Goal: Task Accomplishment & Management: Manage account settings

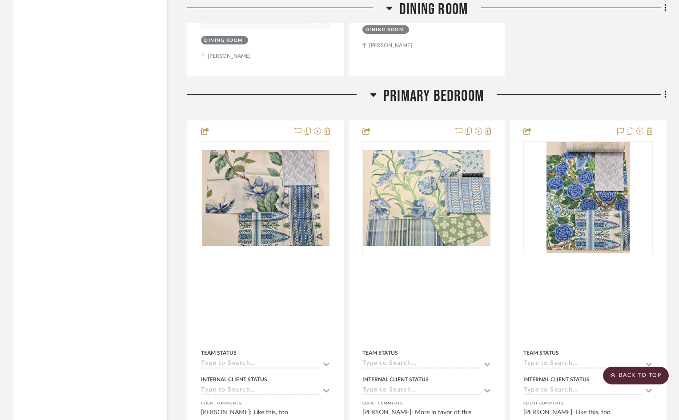
scroll to position [1823, 0]
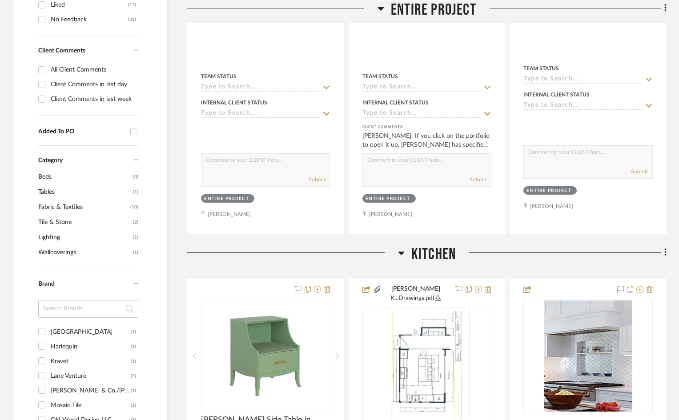
scroll to position [622, 0]
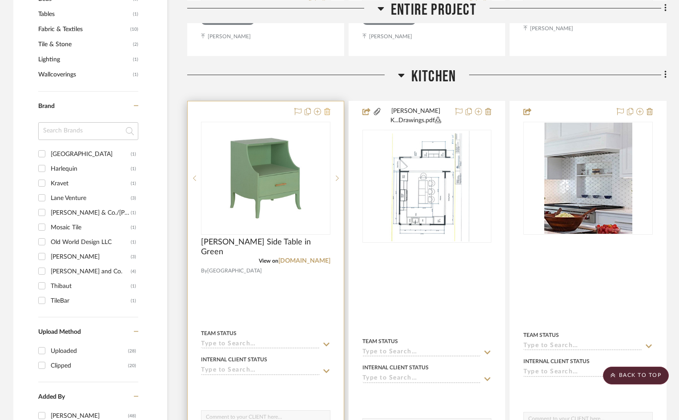
click at [327, 108] on icon at bounding box center [327, 111] width 6 height 7
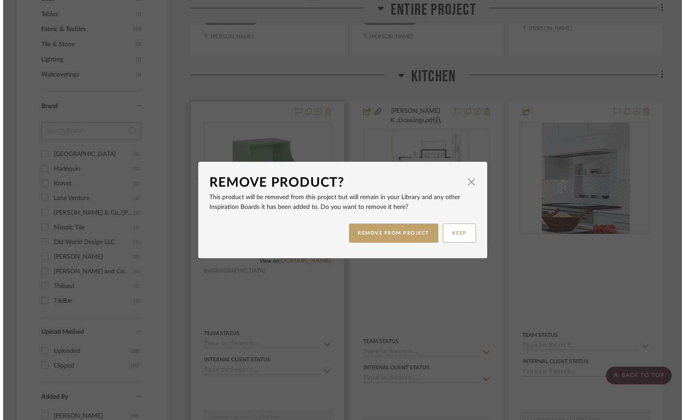
scroll to position [0, 0]
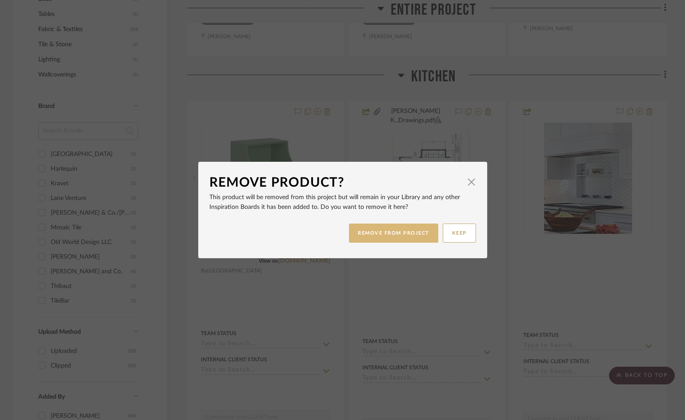
click at [413, 230] on button "REMOVE FROM PROJECT" at bounding box center [393, 233] width 89 height 19
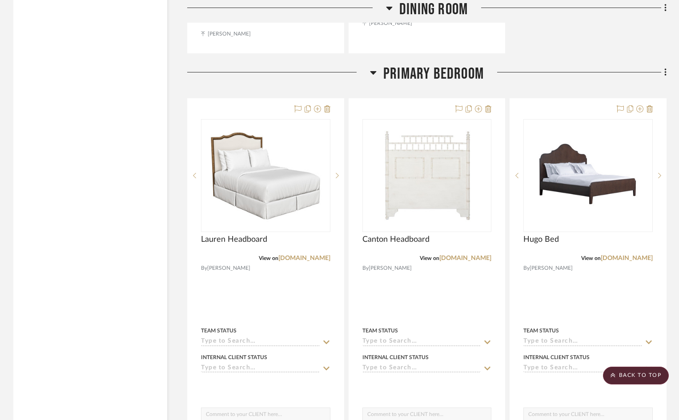
scroll to position [1823, 0]
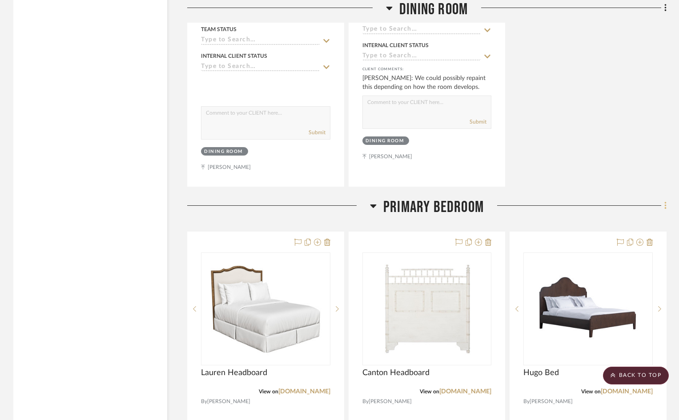
click at [666, 201] on icon at bounding box center [665, 206] width 3 height 10
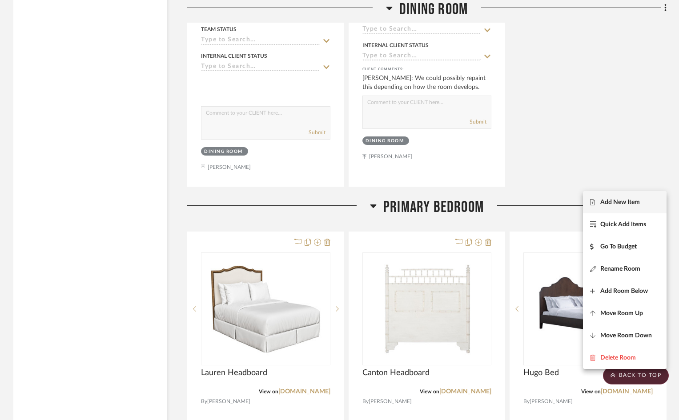
click at [627, 199] on span "Add New Item" at bounding box center [620, 203] width 40 height 8
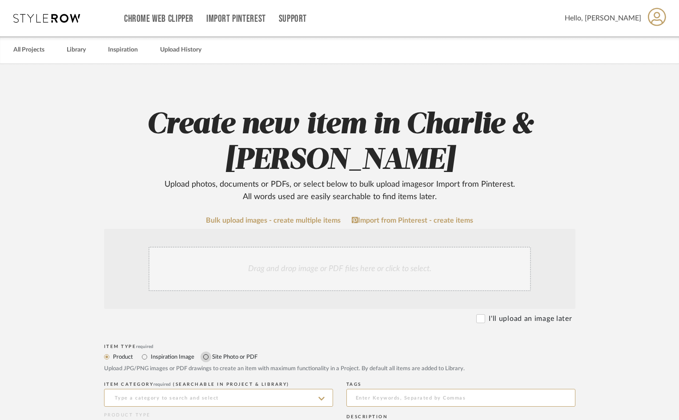
click at [205, 357] on input "Site Photo or PDF" at bounding box center [206, 357] width 11 height 11
radio input "true"
click at [231, 289] on div "Drag and drop image or PDF files here or click to select." at bounding box center [340, 269] width 382 height 44
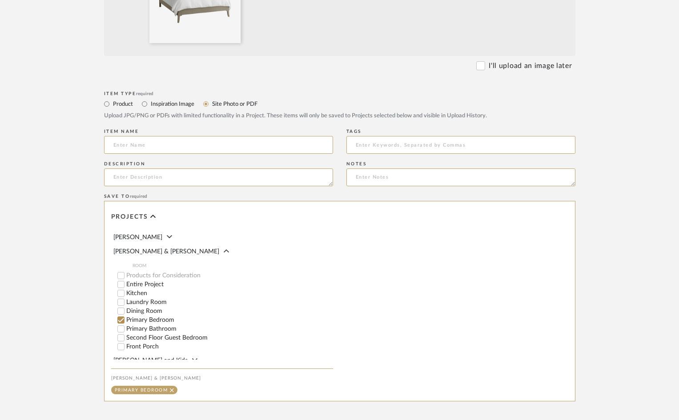
scroll to position [438, 0]
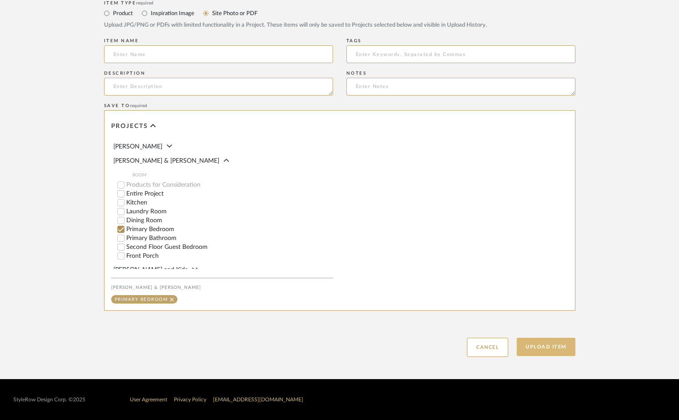
click at [550, 345] on button "Upload Item" at bounding box center [546, 347] width 59 height 18
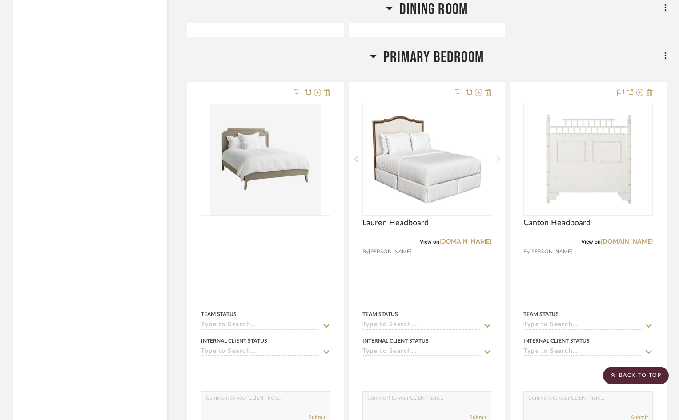
scroll to position [1978, 0]
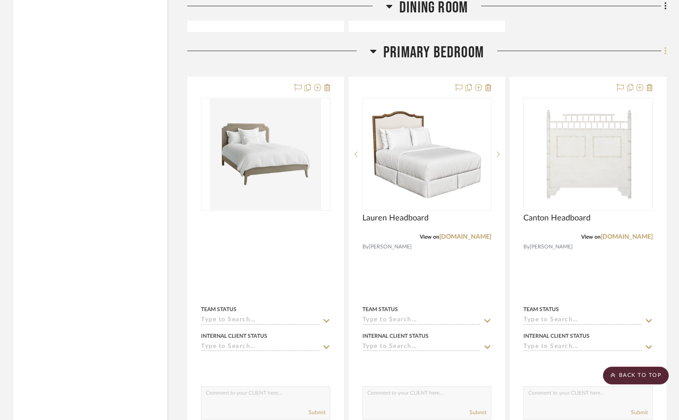
click at [666, 46] on icon at bounding box center [665, 51] width 3 height 10
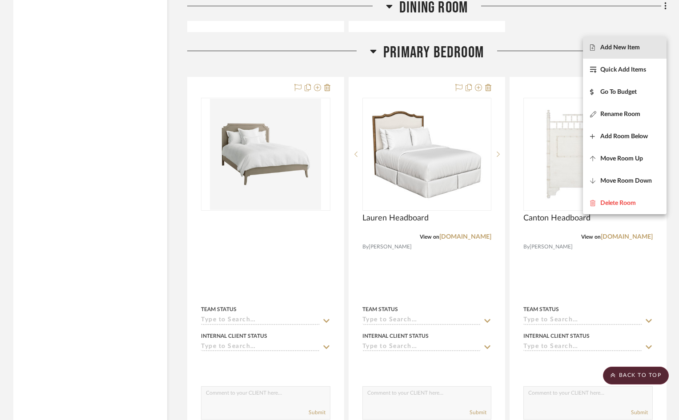
click at [642, 44] on button "Add New Item" at bounding box center [625, 47] width 84 height 22
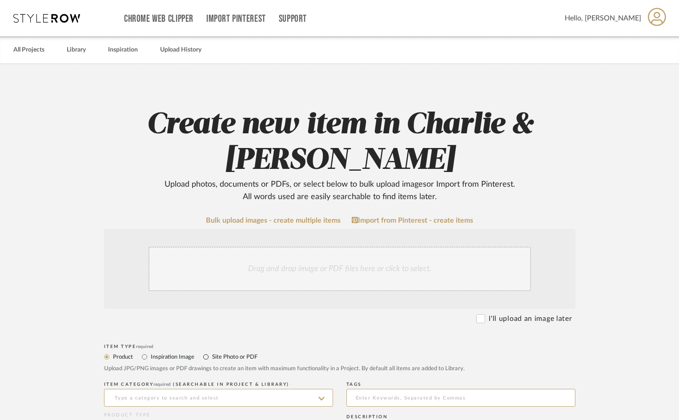
drag, startPoint x: 205, startPoint y: 355, endPoint x: 219, endPoint y: 335, distance: 24.9
click at [205, 354] on input "Site Photo or PDF" at bounding box center [206, 357] width 11 height 11
radio input "true"
click at [235, 281] on div "Drag and drop image or PDF files here or click to select." at bounding box center [340, 269] width 382 height 44
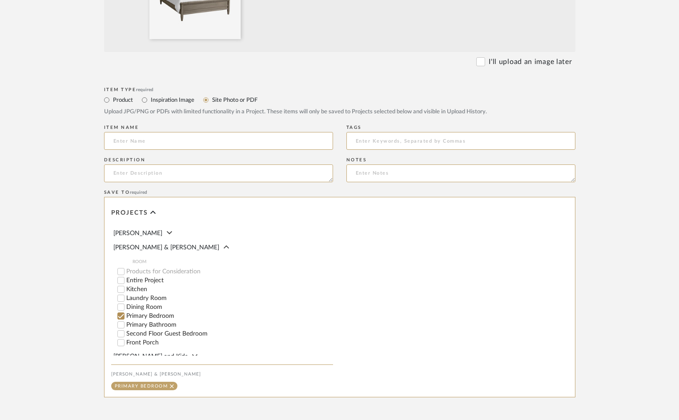
scroll to position [438, 0]
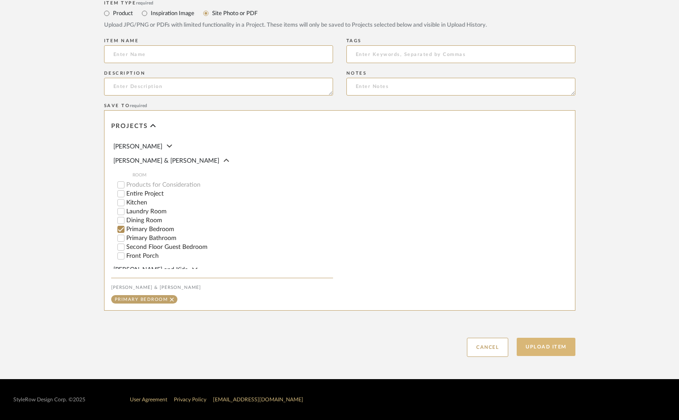
click at [557, 348] on button "Upload Item" at bounding box center [546, 347] width 59 height 18
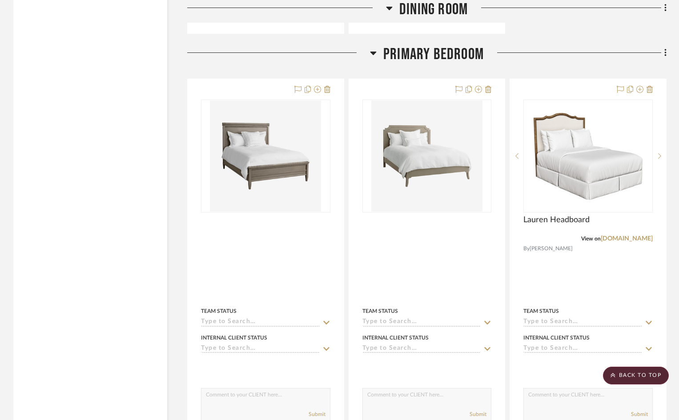
scroll to position [1978, 0]
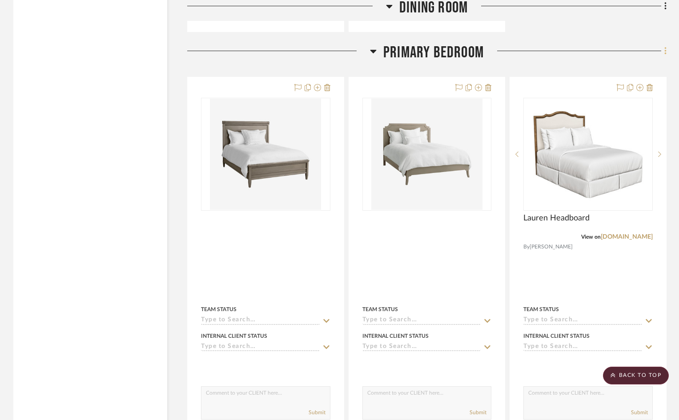
click at [665, 46] on icon at bounding box center [665, 51] width 3 height 10
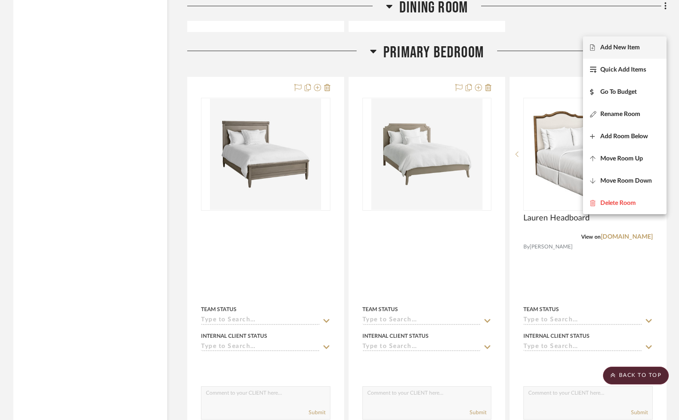
click at [643, 47] on span "Add New Item" at bounding box center [624, 48] width 69 height 8
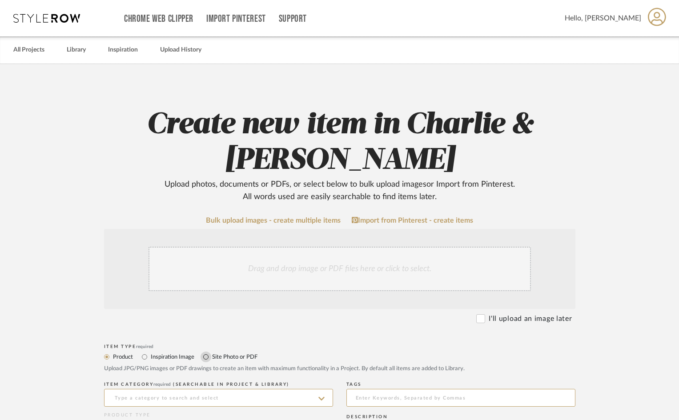
click at [205, 357] on input "Site Photo or PDF" at bounding box center [206, 357] width 11 height 11
radio input "true"
click at [222, 267] on div "Drag and drop image or PDF files here or click to select." at bounding box center [340, 269] width 382 height 44
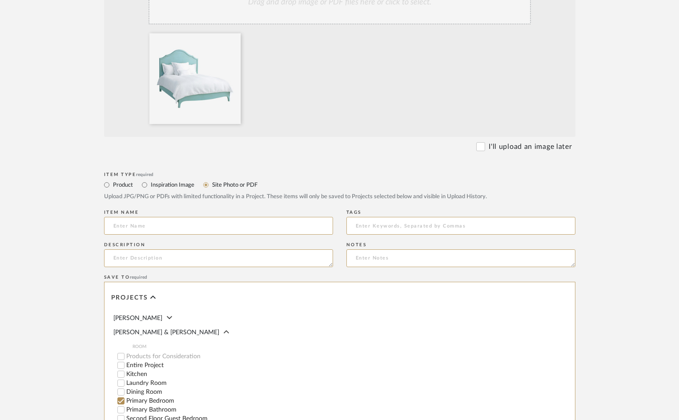
scroll to position [438, 0]
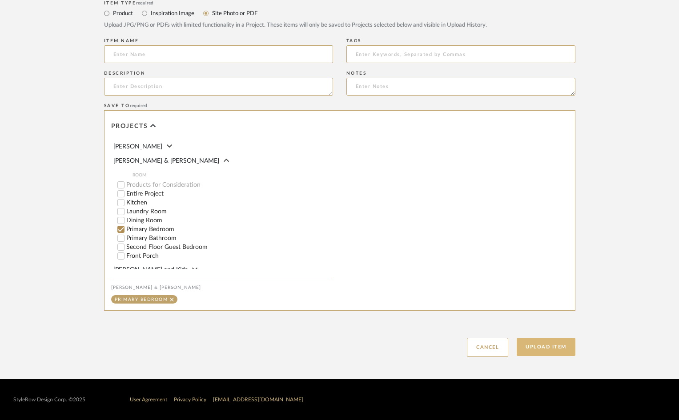
click at [553, 345] on button "Upload Item" at bounding box center [546, 347] width 59 height 18
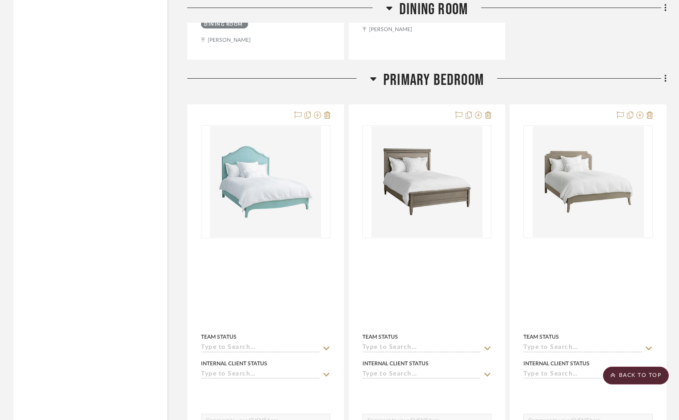
scroll to position [1978, 0]
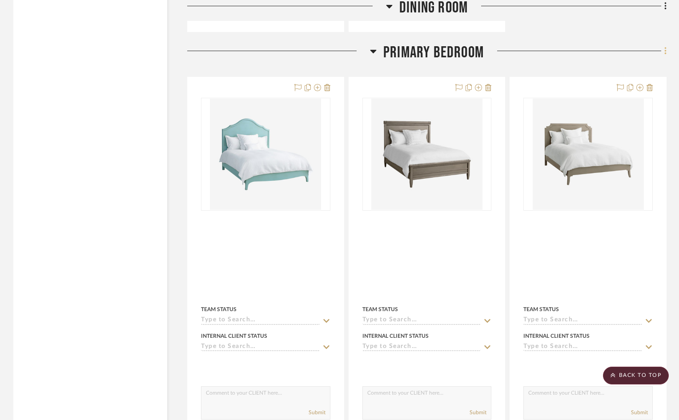
click at [665, 47] on icon at bounding box center [665, 51] width 2 height 8
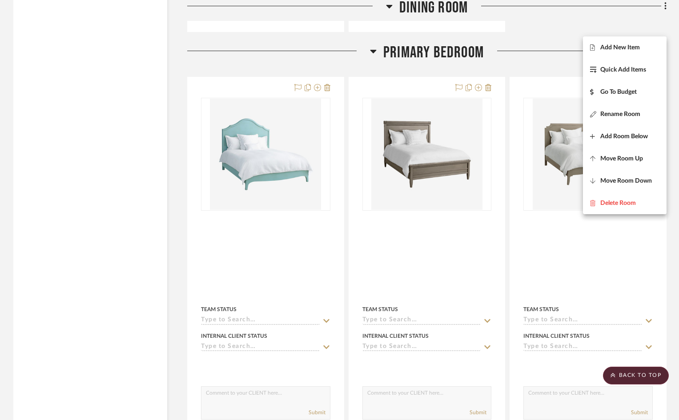
click at [639, 48] on span "Add New Item" at bounding box center [620, 48] width 40 height 8
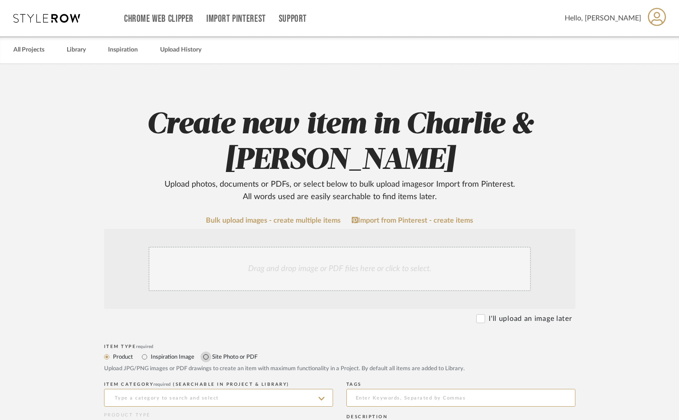
drag, startPoint x: 205, startPoint y: 356, endPoint x: 215, endPoint y: 306, distance: 50.3
click at [205, 355] on input "Site Photo or PDF" at bounding box center [206, 357] width 11 height 11
radio input "true"
click at [219, 273] on div "Drag and drop image or PDF files here or click to select." at bounding box center [340, 269] width 382 height 44
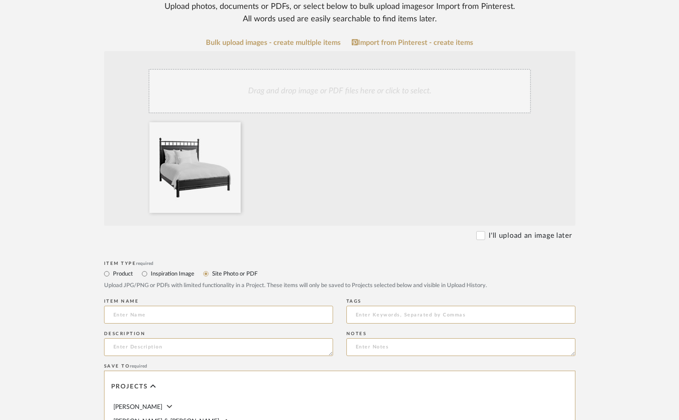
scroll to position [438, 0]
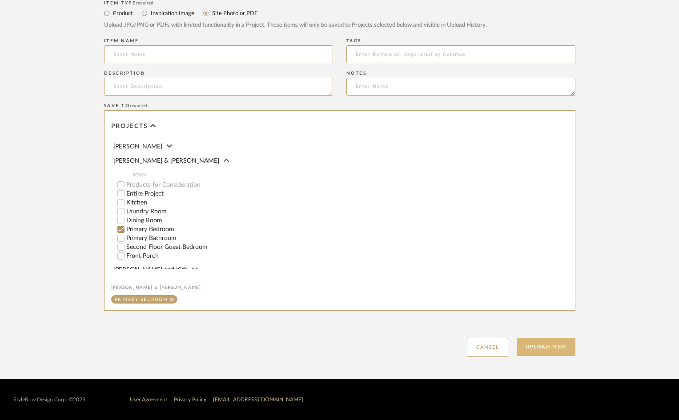
click at [548, 348] on button "Upload Item" at bounding box center [546, 347] width 59 height 18
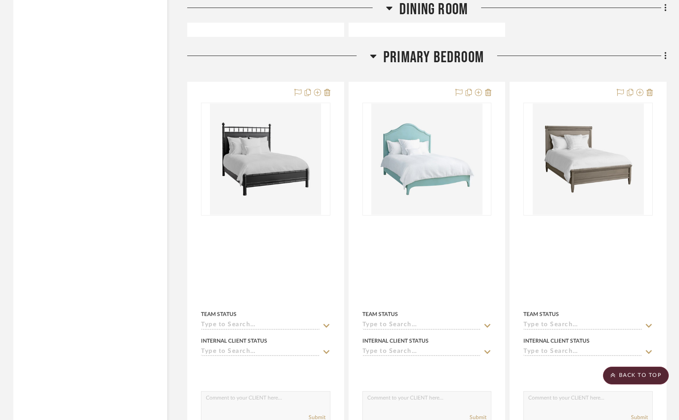
scroll to position [1978, 0]
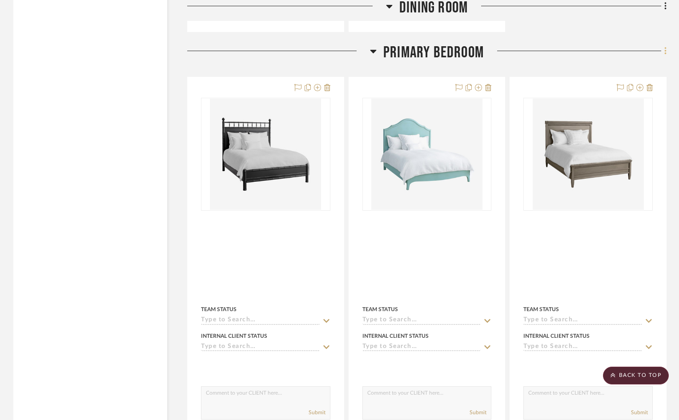
click at [665, 47] on icon at bounding box center [665, 51] width 2 height 8
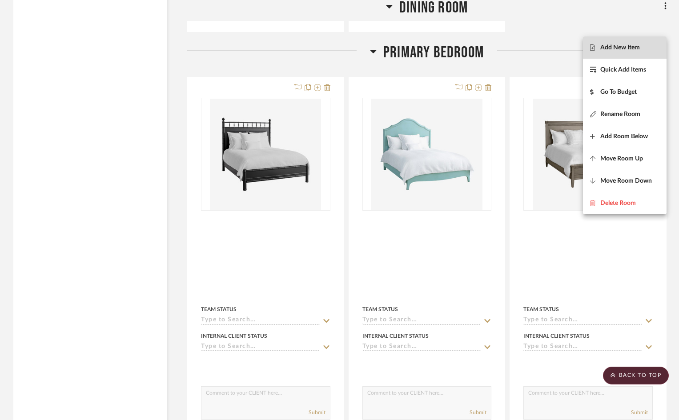
click at [615, 48] on span "Add New Item" at bounding box center [620, 48] width 40 height 8
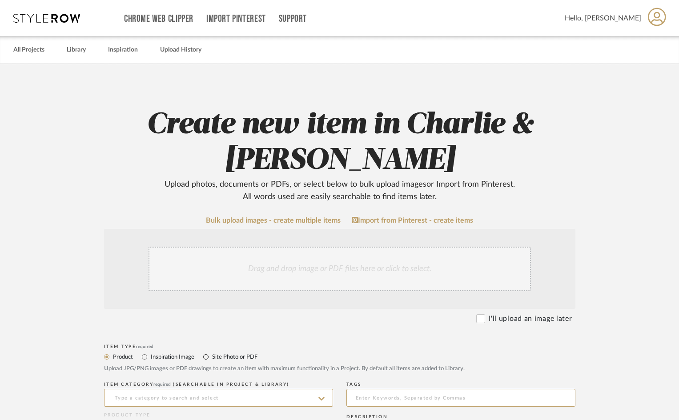
drag, startPoint x: 204, startPoint y: 355, endPoint x: 214, endPoint y: 317, distance: 39.5
click at [205, 354] on input "Site Photo or PDF" at bounding box center [206, 357] width 11 height 11
radio input "true"
click at [221, 277] on div "Drag and drop image or PDF files here or click to select." at bounding box center [340, 269] width 382 height 44
click at [205, 357] on input "Site Photo or PDF" at bounding box center [206, 357] width 11 height 11
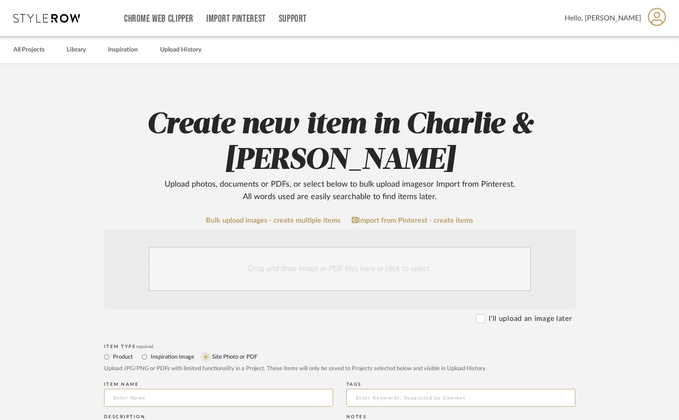
click at [206, 355] on input "Site Photo or PDF" at bounding box center [206, 357] width 11 height 11
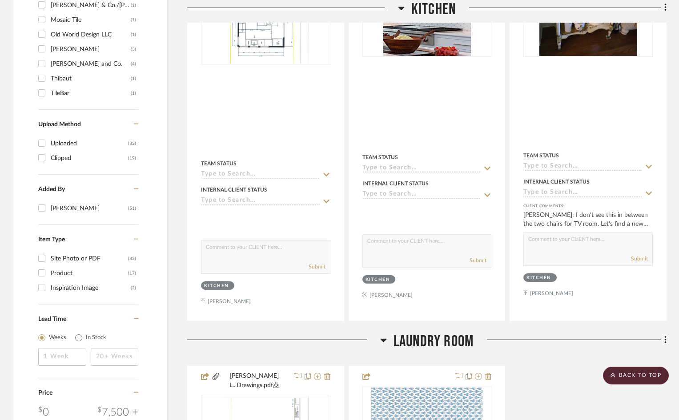
scroll to position [534, 0]
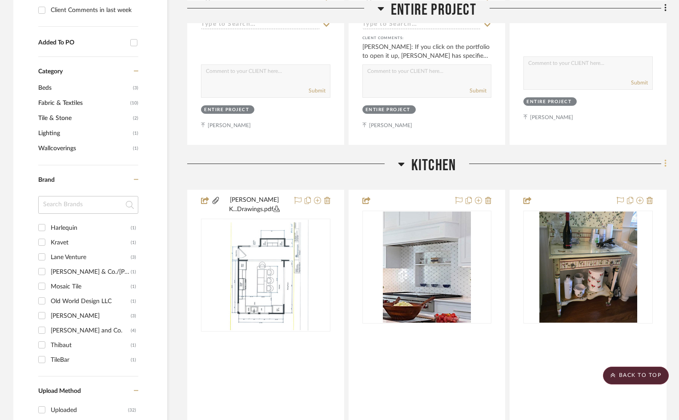
click at [666, 160] on icon at bounding box center [665, 164] width 2 height 8
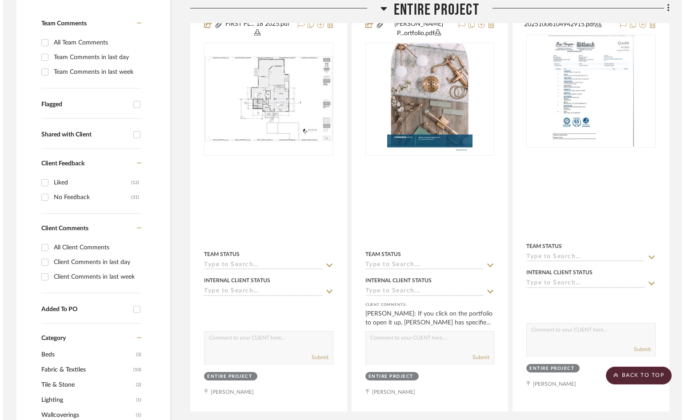
scroll to position [0, 0]
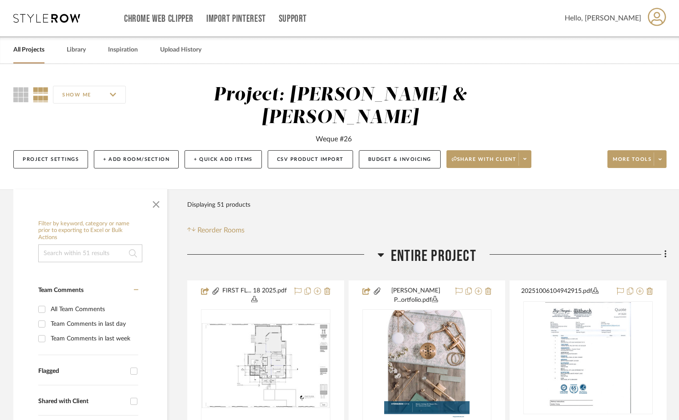
click at [630, 135] on div at bounding box center [339, 210] width 679 height 420
click at [120, 150] on button "+ Add Room/Section" at bounding box center [136, 159] width 85 height 18
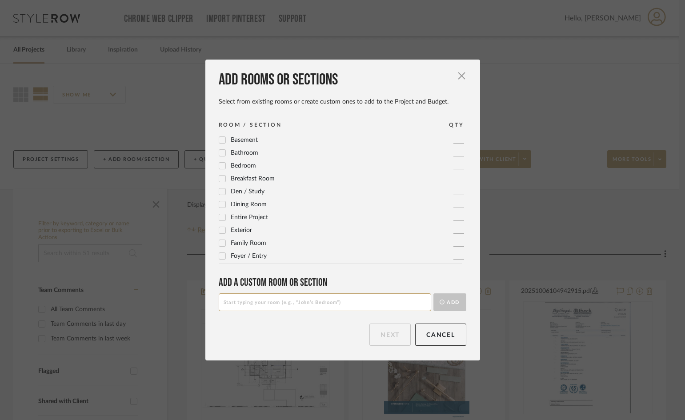
click at [286, 304] on input at bounding box center [325, 302] width 213 height 18
type input "Sitting Room"
click at [450, 298] on button "Add" at bounding box center [449, 302] width 33 height 18
click at [381, 341] on button "Next" at bounding box center [389, 335] width 41 height 22
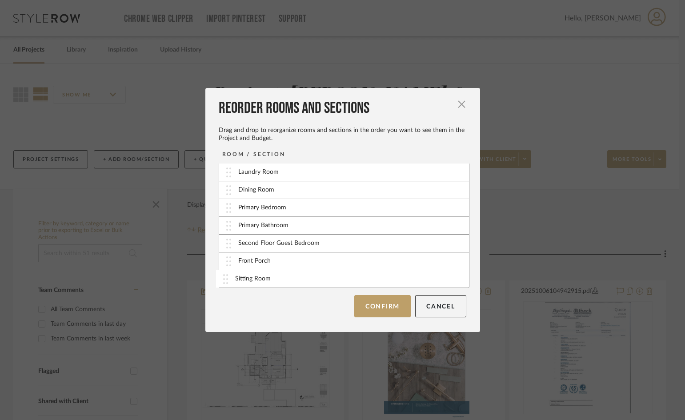
scroll to position [36, 0]
drag, startPoint x: 326, startPoint y: 277, endPoint x: 327, endPoint y: 241, distance: 36.9
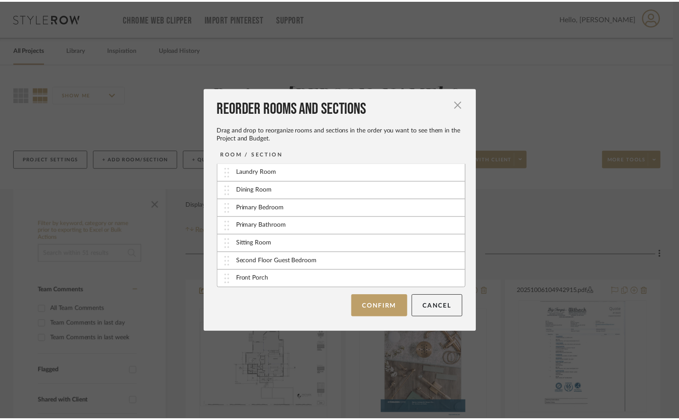
scroll to position [36, 0]
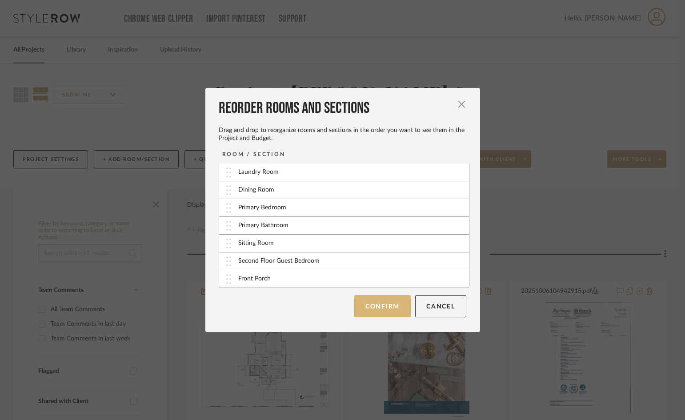
click at [392, 303] on button "Confirm" at bounding box center [382, 306] width 56 height 22
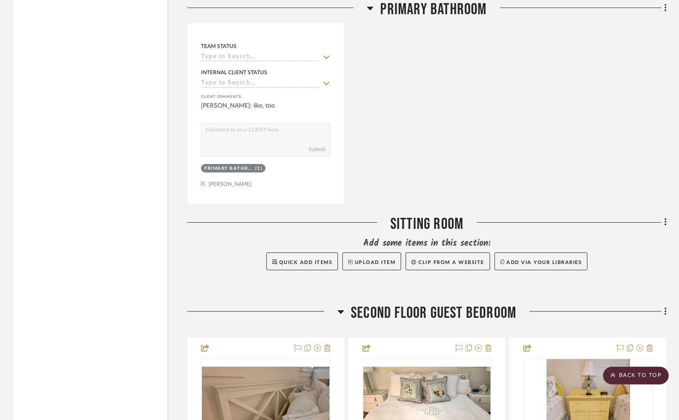
scroll to position [3913, 0]
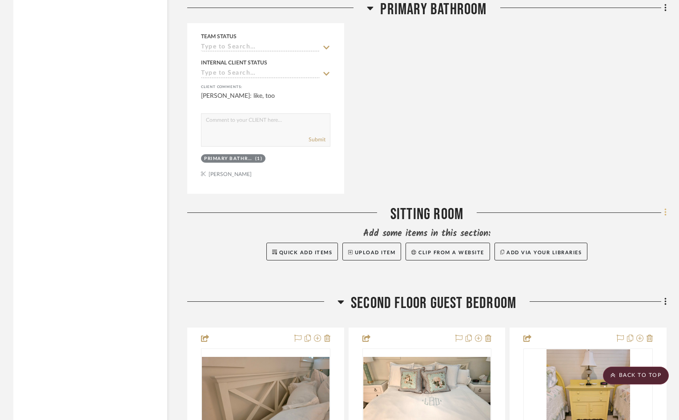
click at [664, 208] on icon at bounding box center [665, 213] width 3 height 10
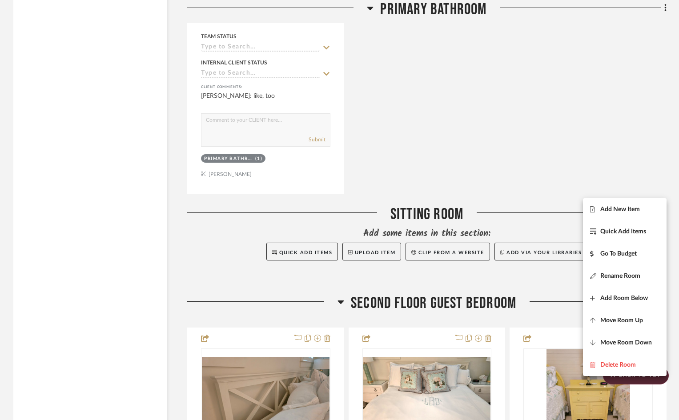
click at [607, 207] on span "Add New Item" at bounding box center [620, 209] width 40 height 8
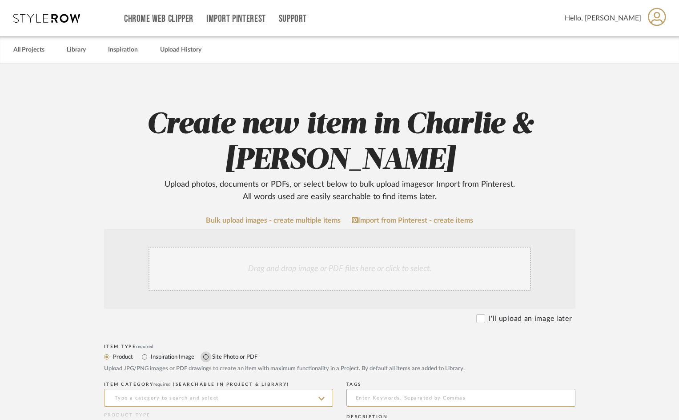
drag, startPoint x: 204, startPoint y: 355, endPoint x: 213, endPoint y: 317, distance: 39.6
click at [204, 354] on input "Site Photo or PDF" at bounding box center [206, 357] width 11 height 11
radio input "true"
click at [220, 276] on div "Drag and drop image or PDF files here or click to select." at bounding box center [340, 269] width 382 height 44
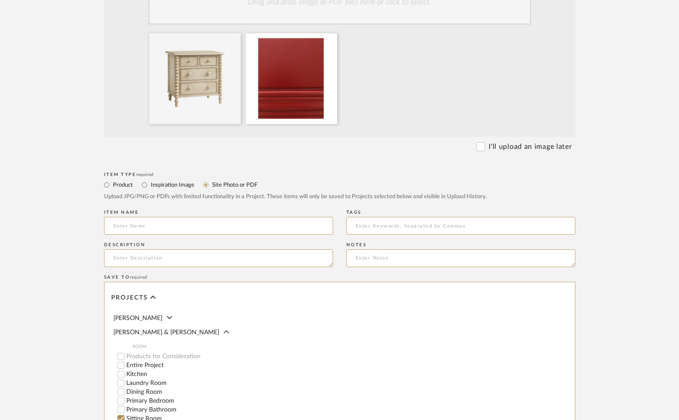
scroll to position [438, 0]
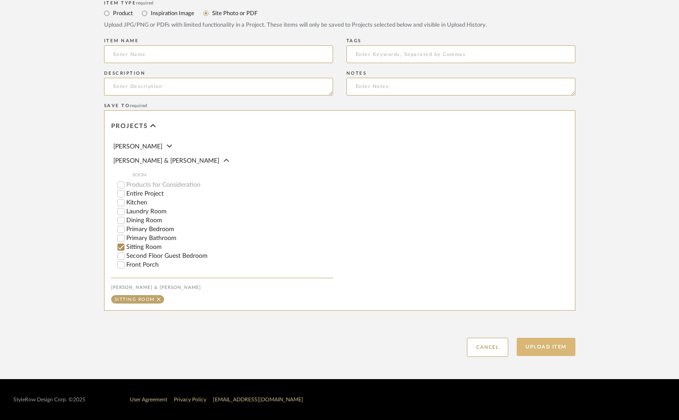
click at [544, 348] on button "Upload Item" at bounding box center [546, 347] width 59 height 18
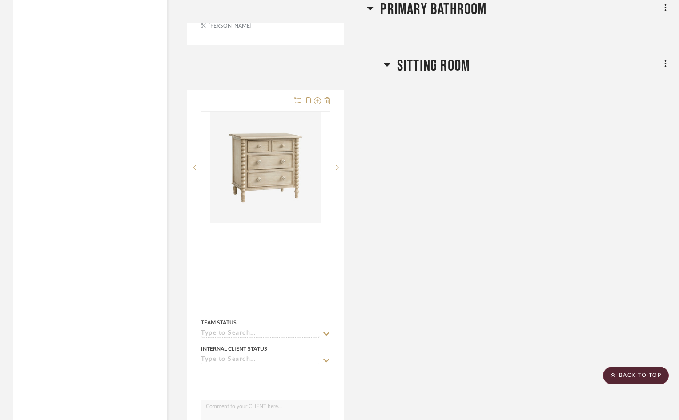
scroll to position [4062, 0]
click at [666, 58] on icon at bounding box center [665, 63] width 3 height 10
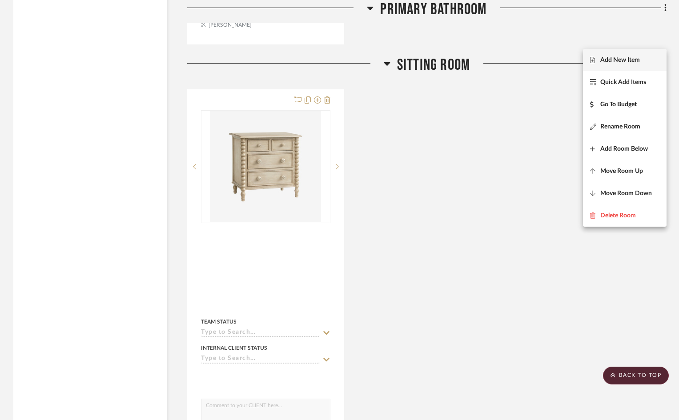
click at [623, 60] on span "Add New Item" at bounding box center [620, 60] width 40 height 8
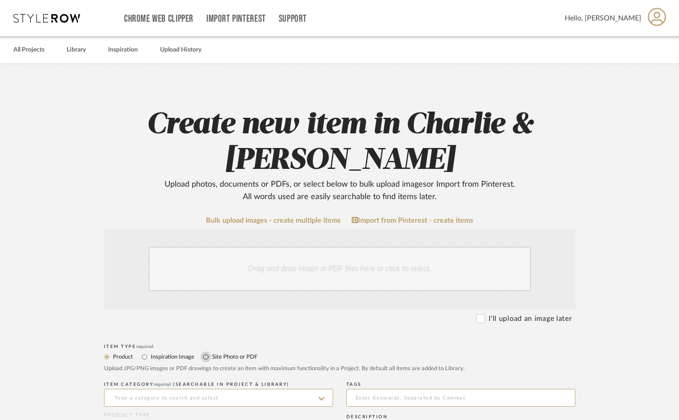
drag, startPoint x: 206, startPoint y: 357, endPoint x: 211, endPoint y: 286, distance: 70.8
click at [206, 356] on input "Site Photo or PDF" at bounding box center [206, 357] width 11 height 11
radio input "true"
click at [211, 264] on div "Drag and drop image or PDF files here or click to select." at bounding box center [340, 269] width 382 height 44
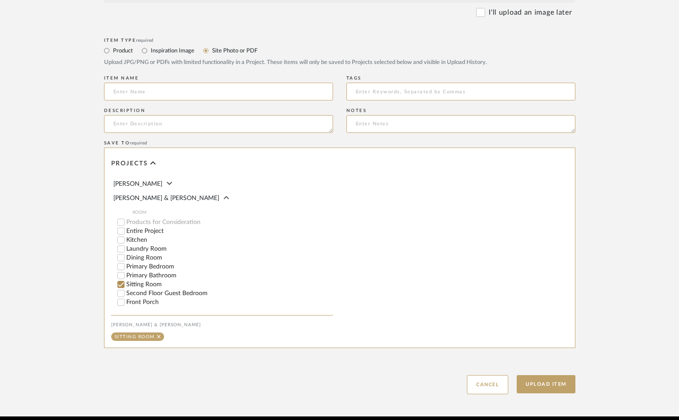
scroll to position [438, 0]
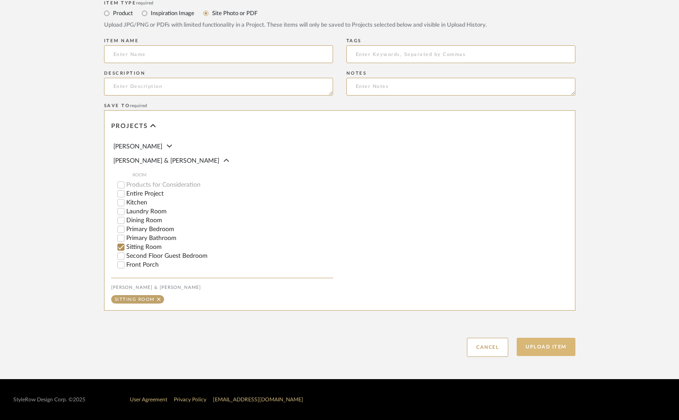
click at [538, 343] on button "Upload Item" at bounding box center [546, 347] width 59 height 18
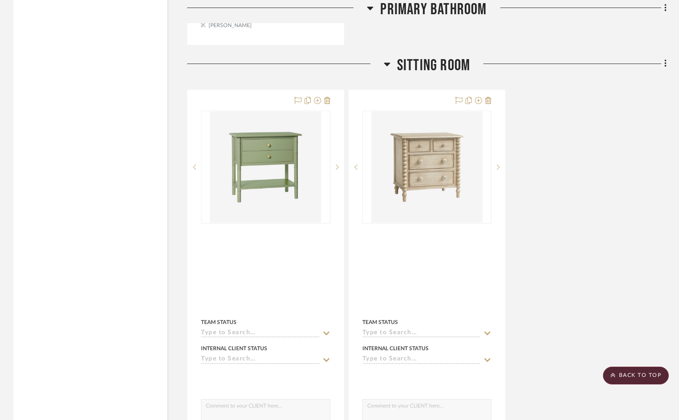
scroll to position [4062, 0]
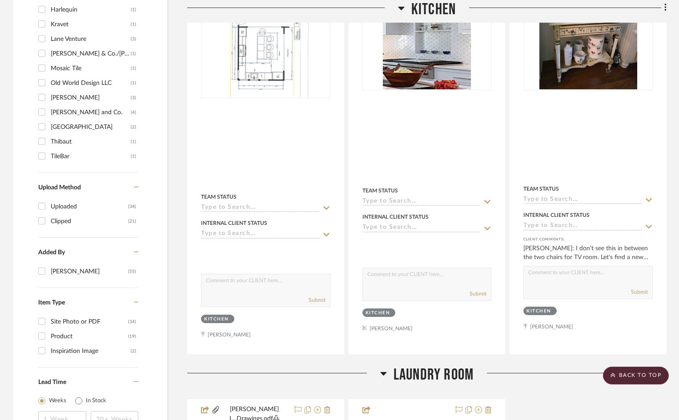
scroll to position [578, 0]
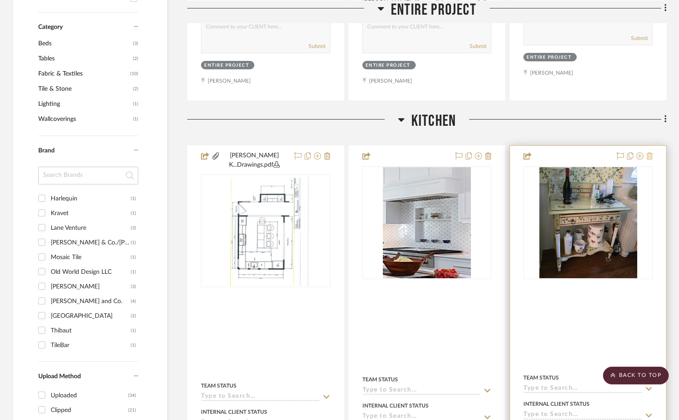
click at [648, 153] on icon at bounding box center [649, 156] width 6 height 7
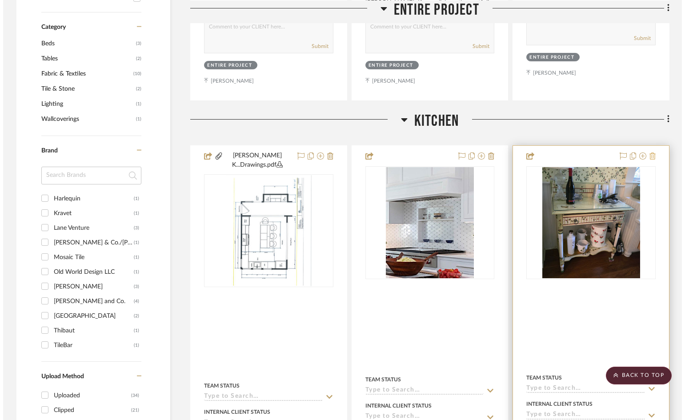
scroll to position [0, 0]
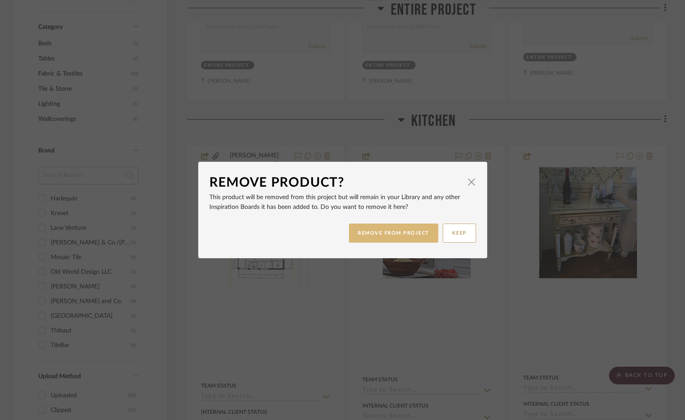
click at [410, 230] on button "REMOVE FROM PROJECT" at bounding box center [393, 233] width 89 height 19
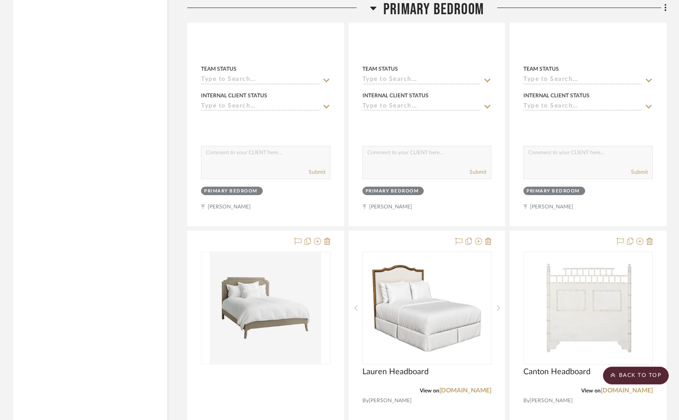
scroll to position [2223, 0]
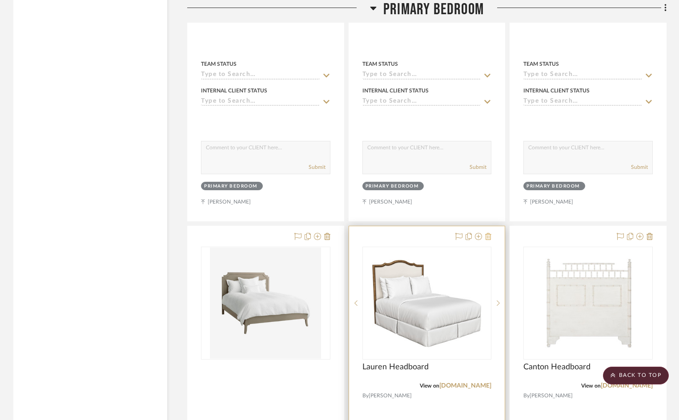
click at [490, 233] on icon at bounding box center [488, 236] width 6 height 7
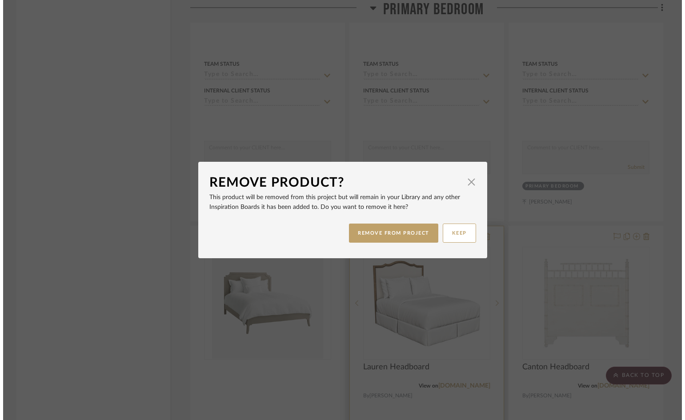
scroll to position [0, 0]
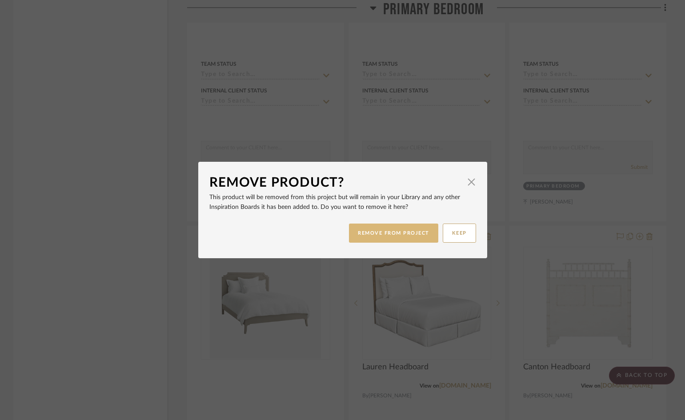
click at [409, 233] on button "REMOVE FROM PROJECT" at bounding box center [393, 233] width 89 height 19
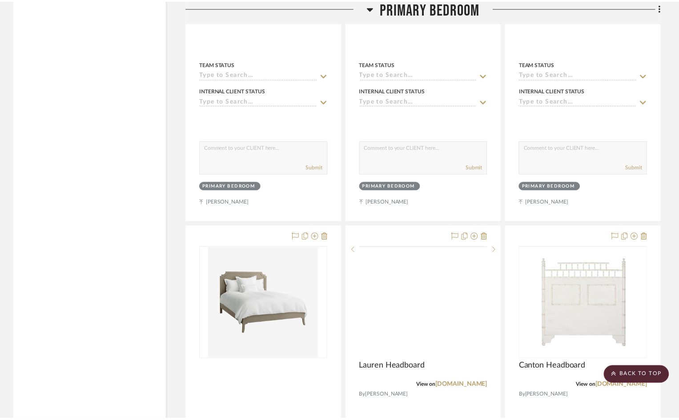
scroll to position [2223, 0]
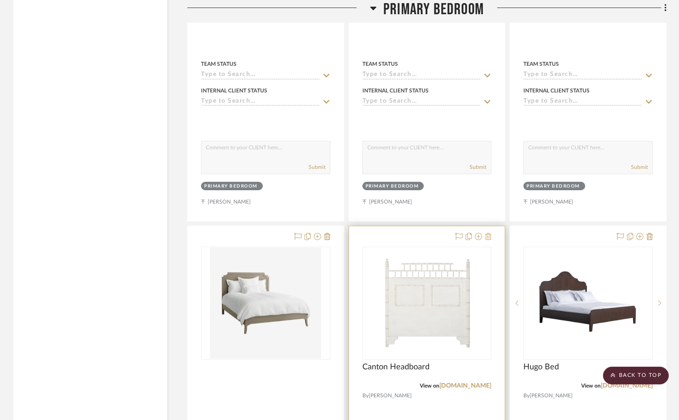
click at [487, 233] on icon at bounding box center [488, 236] width 6 height 7
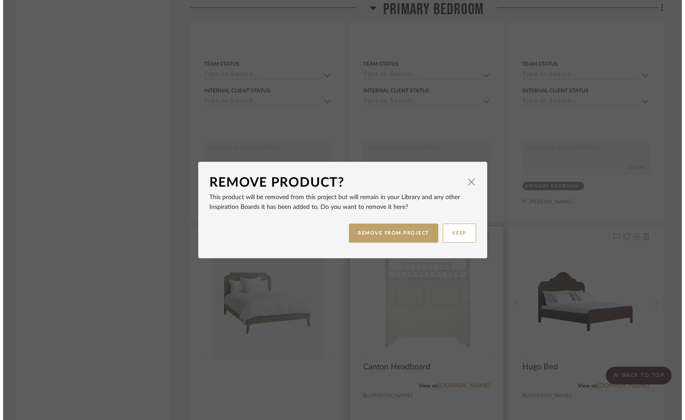
scroll to position [0, 0]
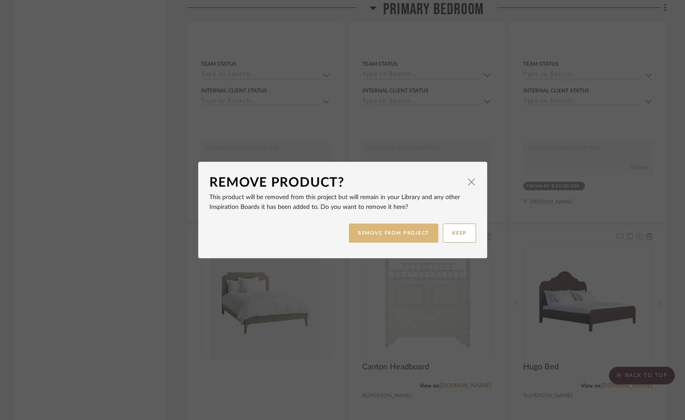
click at [417, 232] on button "REMOVE FROM PROJECT" at bounding box center [393, 233] width 89 height 19
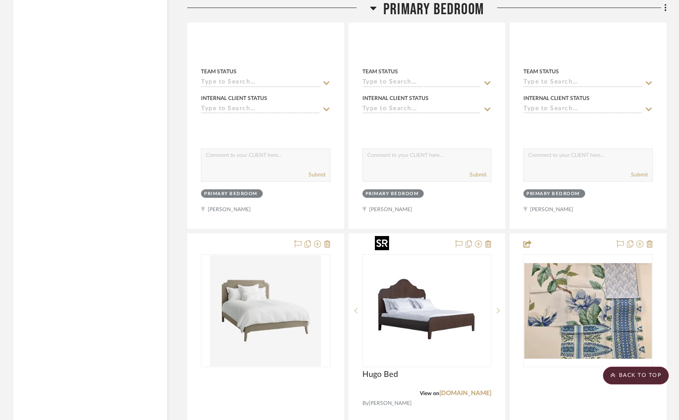
scroll to position [2223, 0]
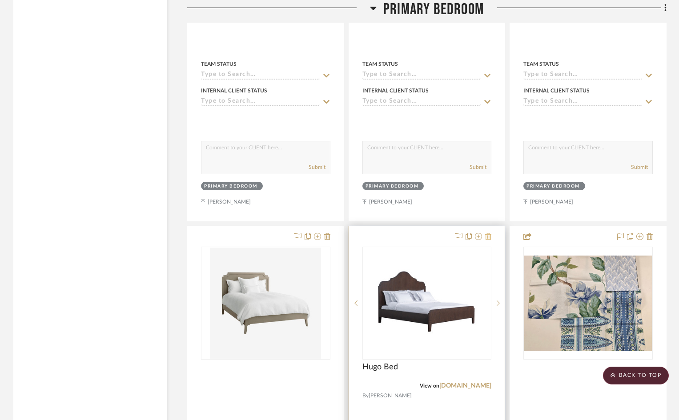
click at [486, 233] on icon at bounding box center [488, 236] width 6 height 7
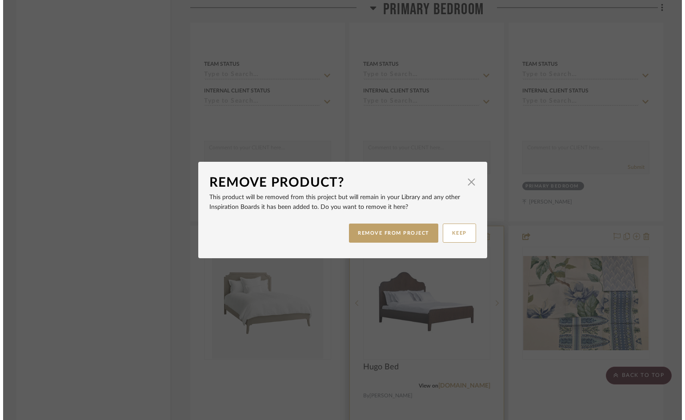
scroll to position [0, 0]
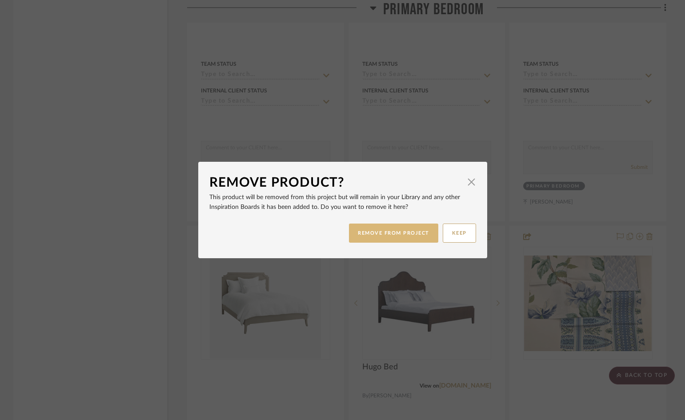
click at [409, 233] on button "REMOVE FROM PROJECT" at bounding box center [393, 233] width 89 height 19
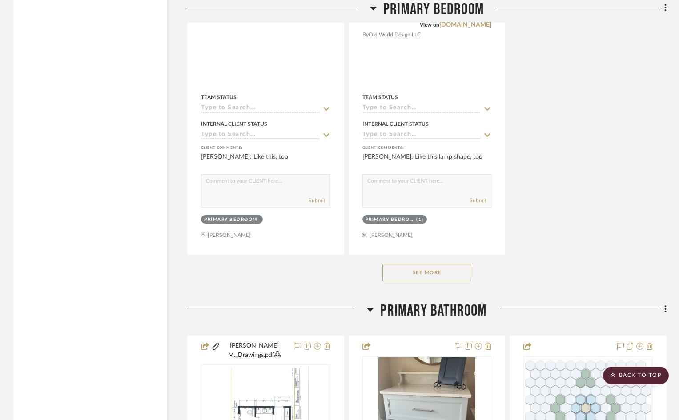
scroll to position [3023, 0]
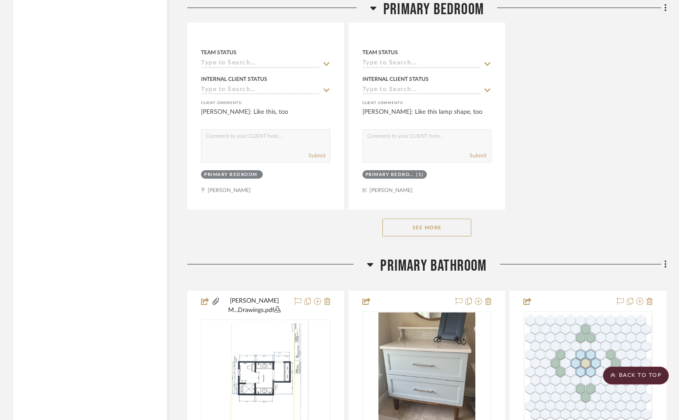
click at [420, 219] on button "See More" at bounding box center [426, 228] width 89 height 18
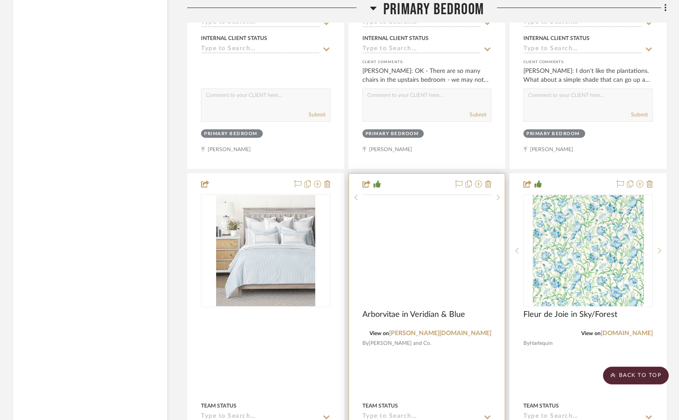
scroll to position [3468, 0]
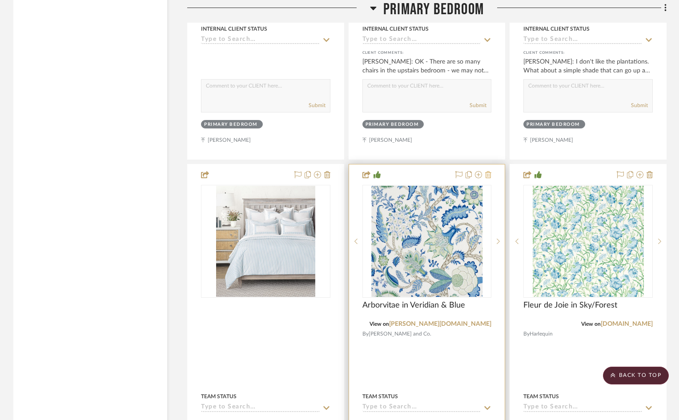
click at [487, 171] on icon at bounding box center [488, 174] width 6 height 7
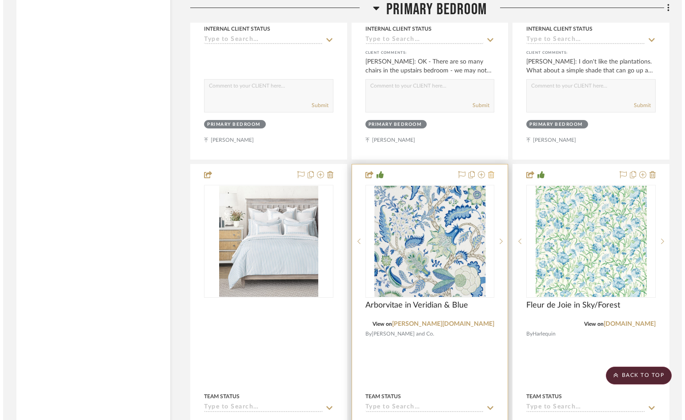
scroll to position [0, 0]
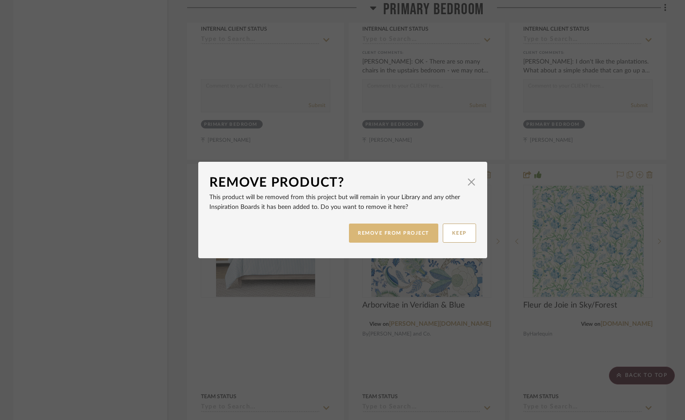
click at [414, 232] on button "REMOVE FROM PROJECT" at bounding box center [393, 233] width 89 height 19
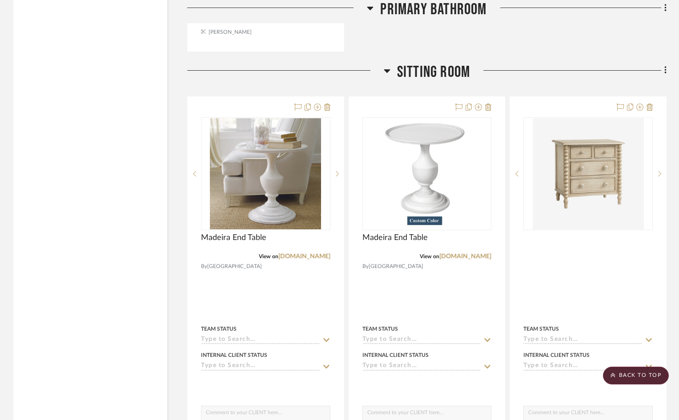
scroll to position [4846, 0]
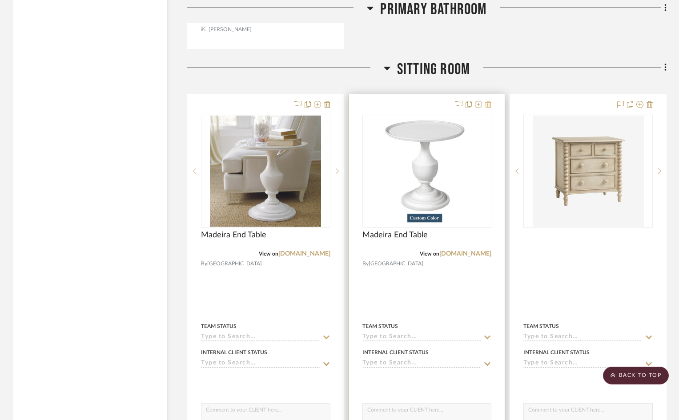
click at [489, 101] on icon at bounding box center [488, 104] width 6 height 7
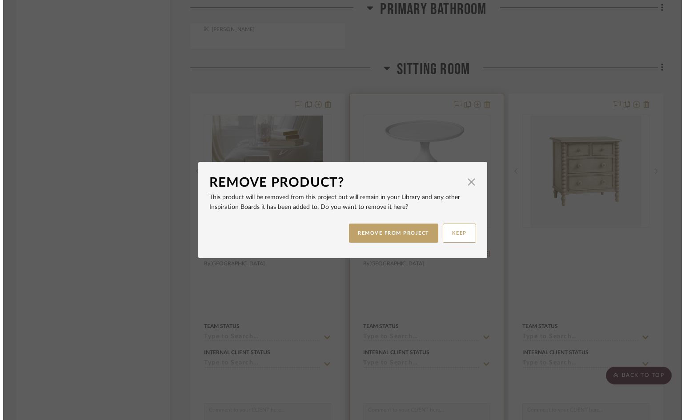
scroll to position [0, 0]
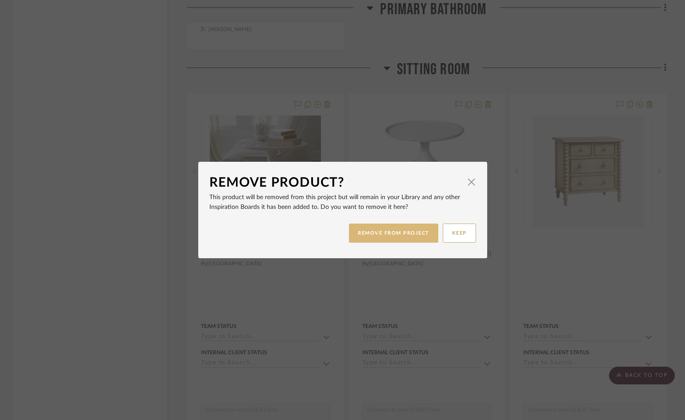
click at [403, 231] on button "REMOVE FROM PROJECT" at bounding box center [393, 233] width 89 height 19
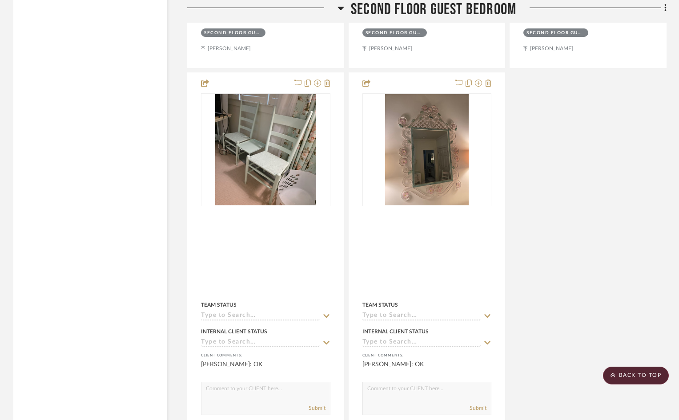
scroll to position [6269, 0]
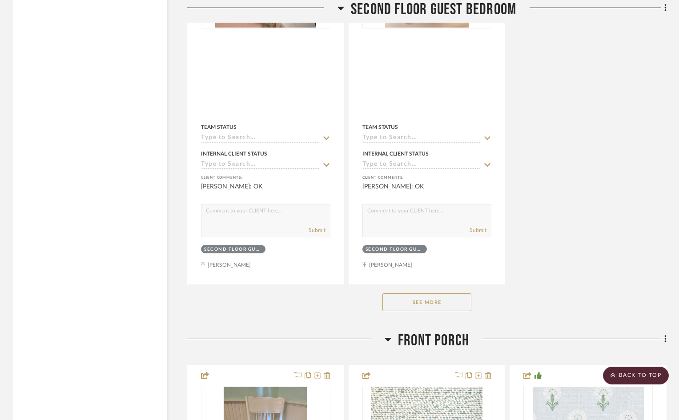
click at [405, 293] on button "See More" at bounding box center [426, 302] width 89 height 18
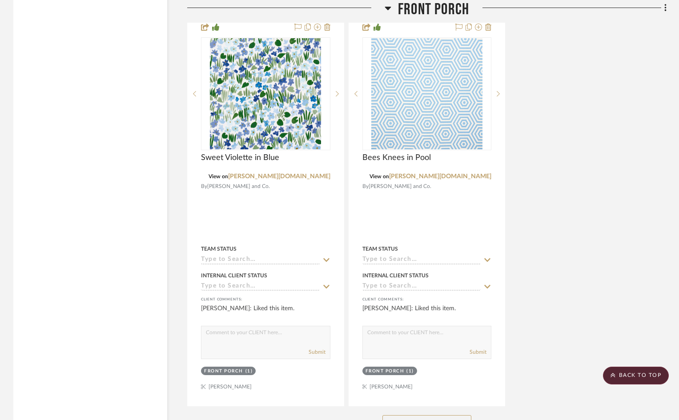
scroll to position [7860, 0]
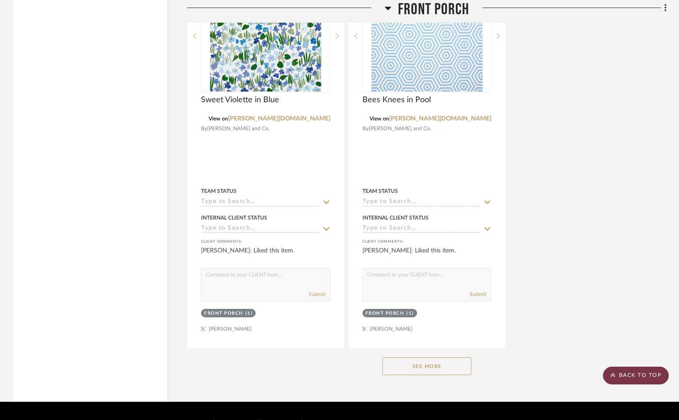
click at [631, 378] on scroll-to-top-button "BACK TO TOP" at bounding box center [636, 376] width 66 height 18
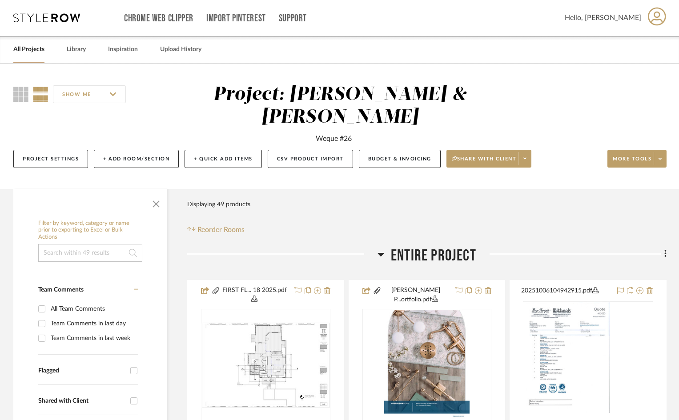
scroll to position [0, 0]
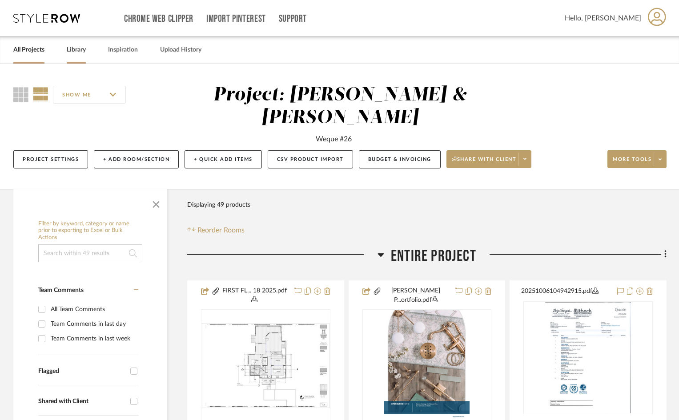
click at [74, 50] on link "Library" at bounding box center [76, 50] width 19 height 12
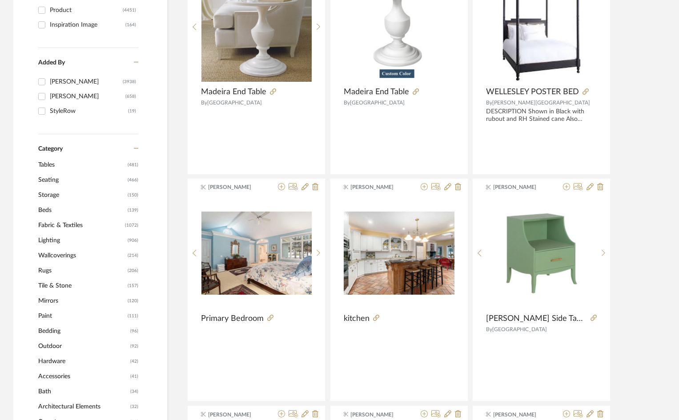
scroll to position [222, 0]
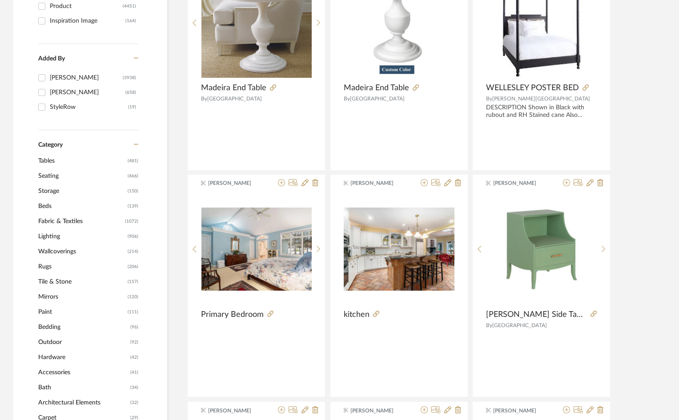
click at [56, 177] on span "Seating" at bounding box center [81, 176] width 87 height 15
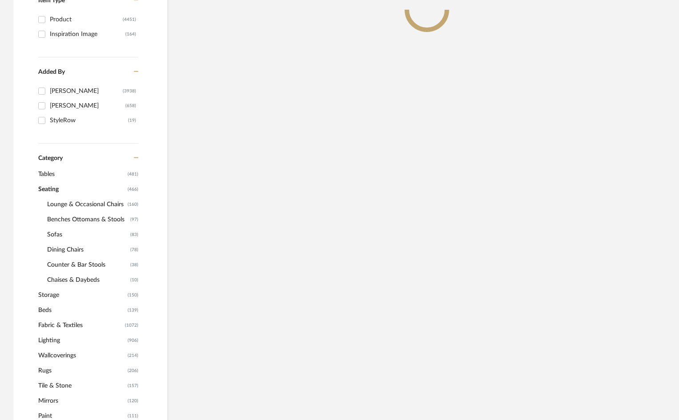
scroll to position [236, 0]
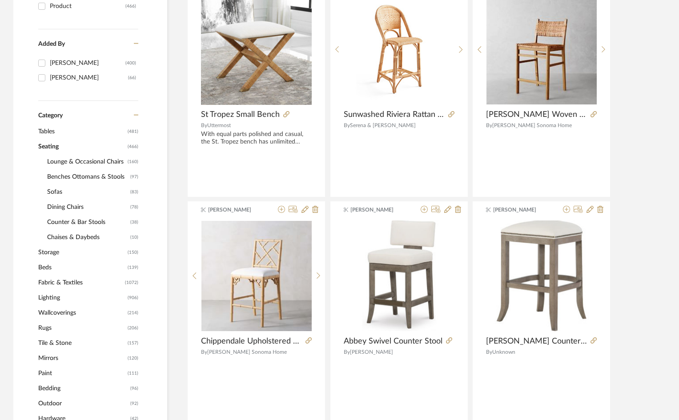
click at [72, 221] on span "Counter & Bar Stools" at bounding box center [87, 222] width 81 height 15
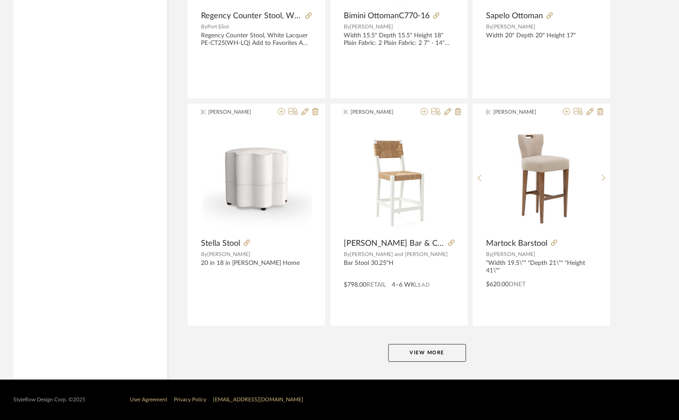
scroll to position [2608, 0]
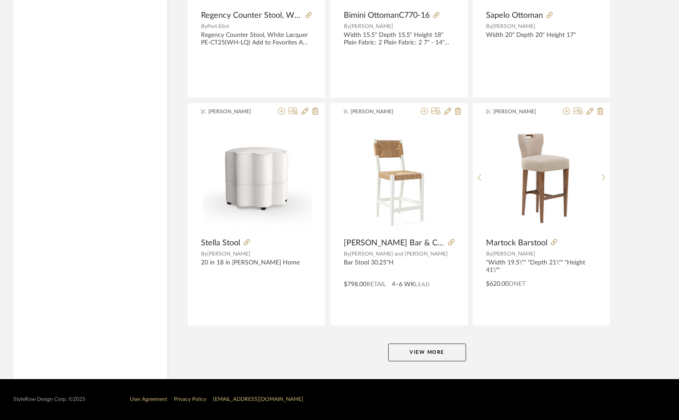
click at [426, 352] on button "View More" at bounding box center [427, 353] width 78 height 18
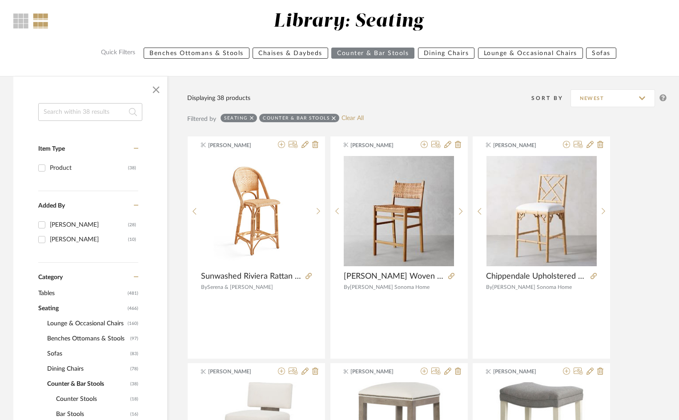
scroll to position [0, 0]
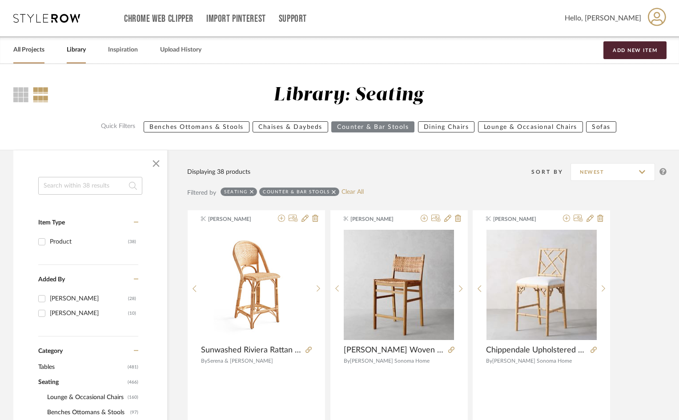
click at [32, 49] on link "All Projects" at bounding box center [28, 50] width 31 height 12
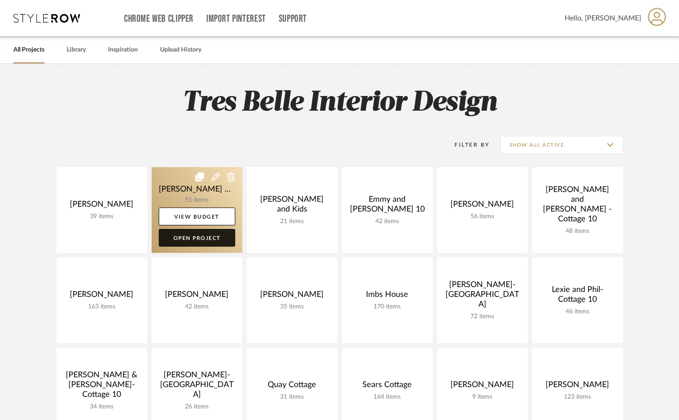
click at [201, 239] on link "Open Project" at bounding box center [197, 238] width 76 height 18
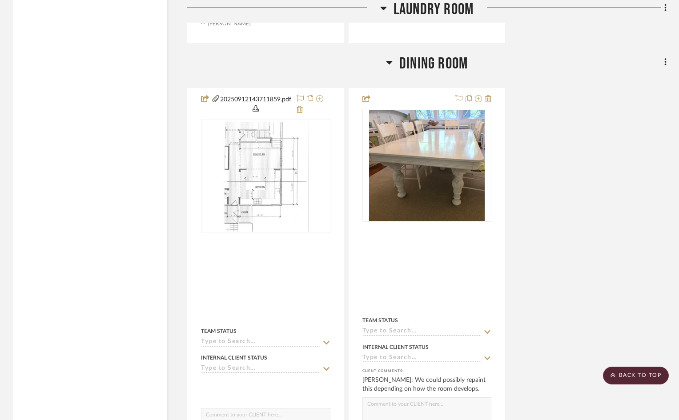
scroll to position [2001, 0]
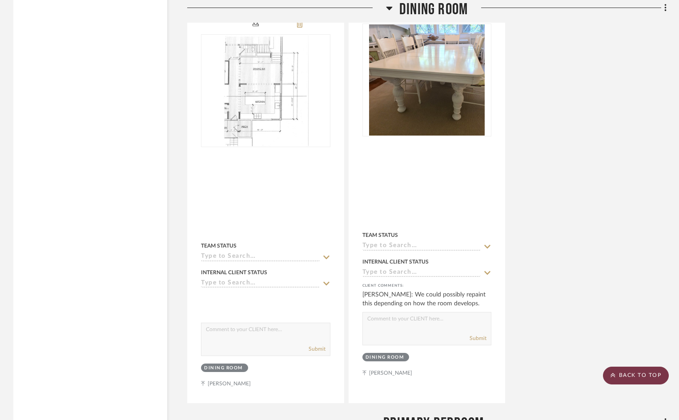
click at [636, 374] on scroll-to-top-button "BACK TO TOP" at bounding box center [636, 376] width 66 height 18
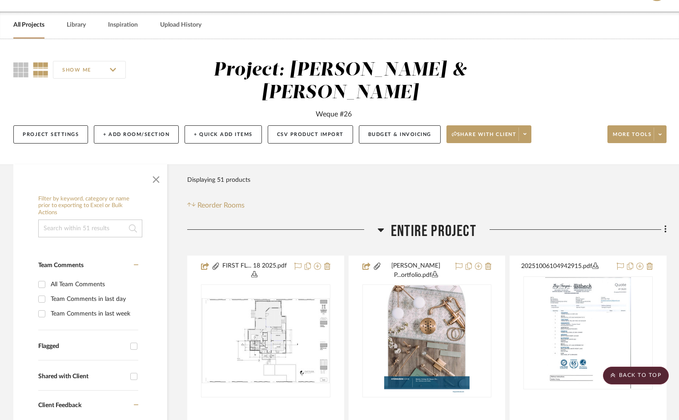
scroll to position [0, 0]
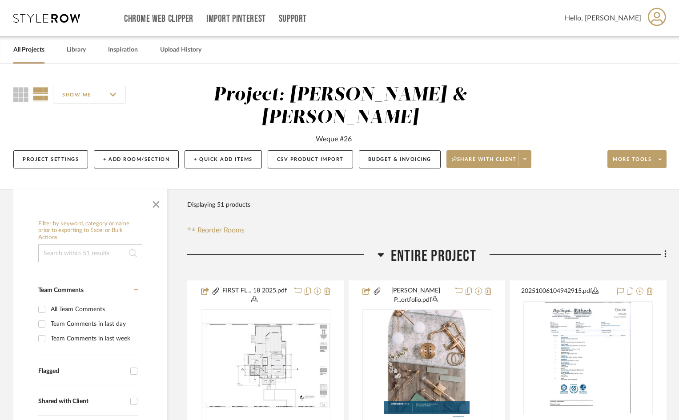
click at [659, 19] on icon at bounding box center [657, 17] width 18 height 19
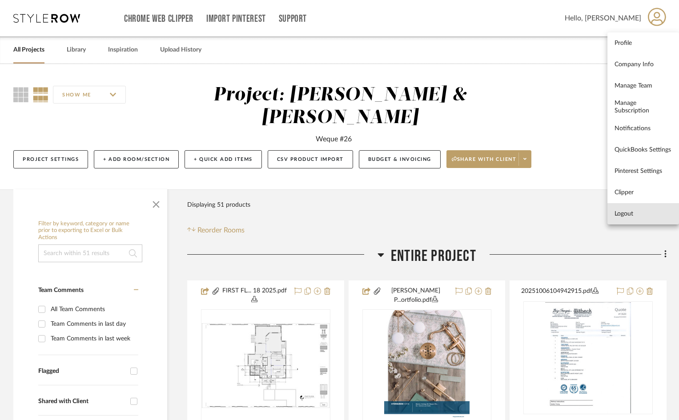
click at [620, 214] on span "Logout" at bounding box center [642, 214] width 57 height 8
